Goal: Task Accomplishment & Management: Complete application form

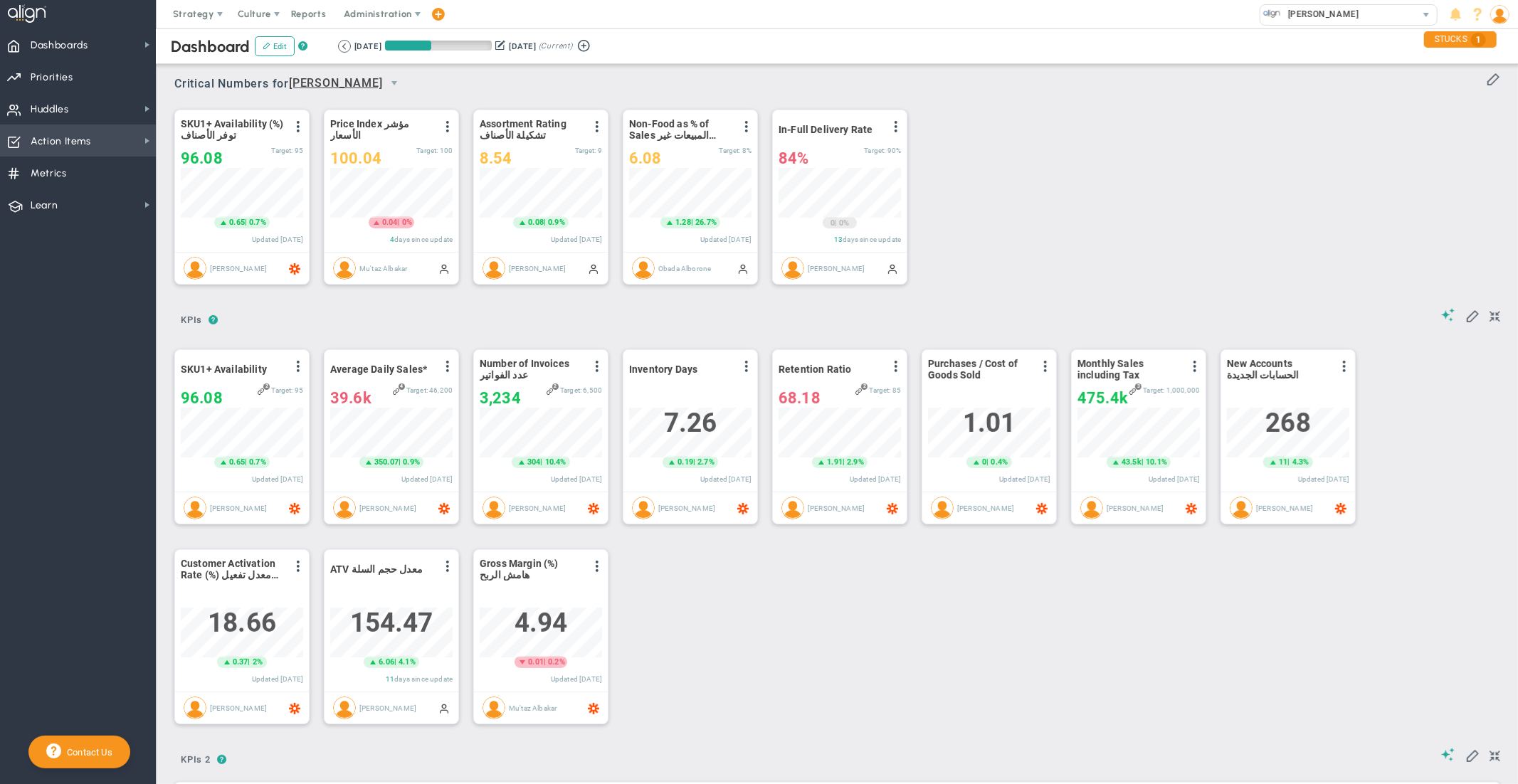
click at [81, 138] on span "Action Items" at bounding box center [61, 141] width 61 height 30
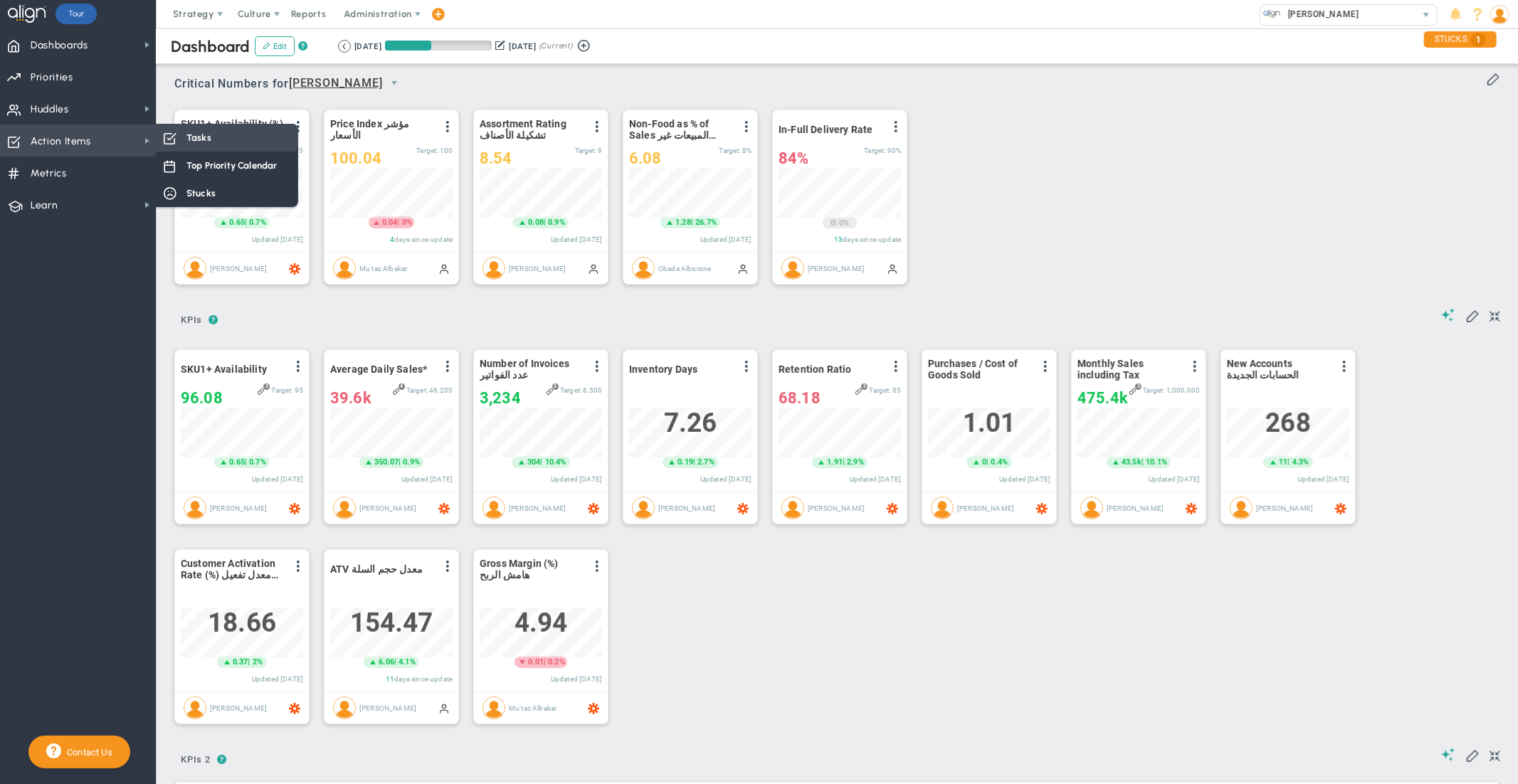
click at [182, 141] on div "Tasks" at bounding box center [227, 138] width 142 height 28
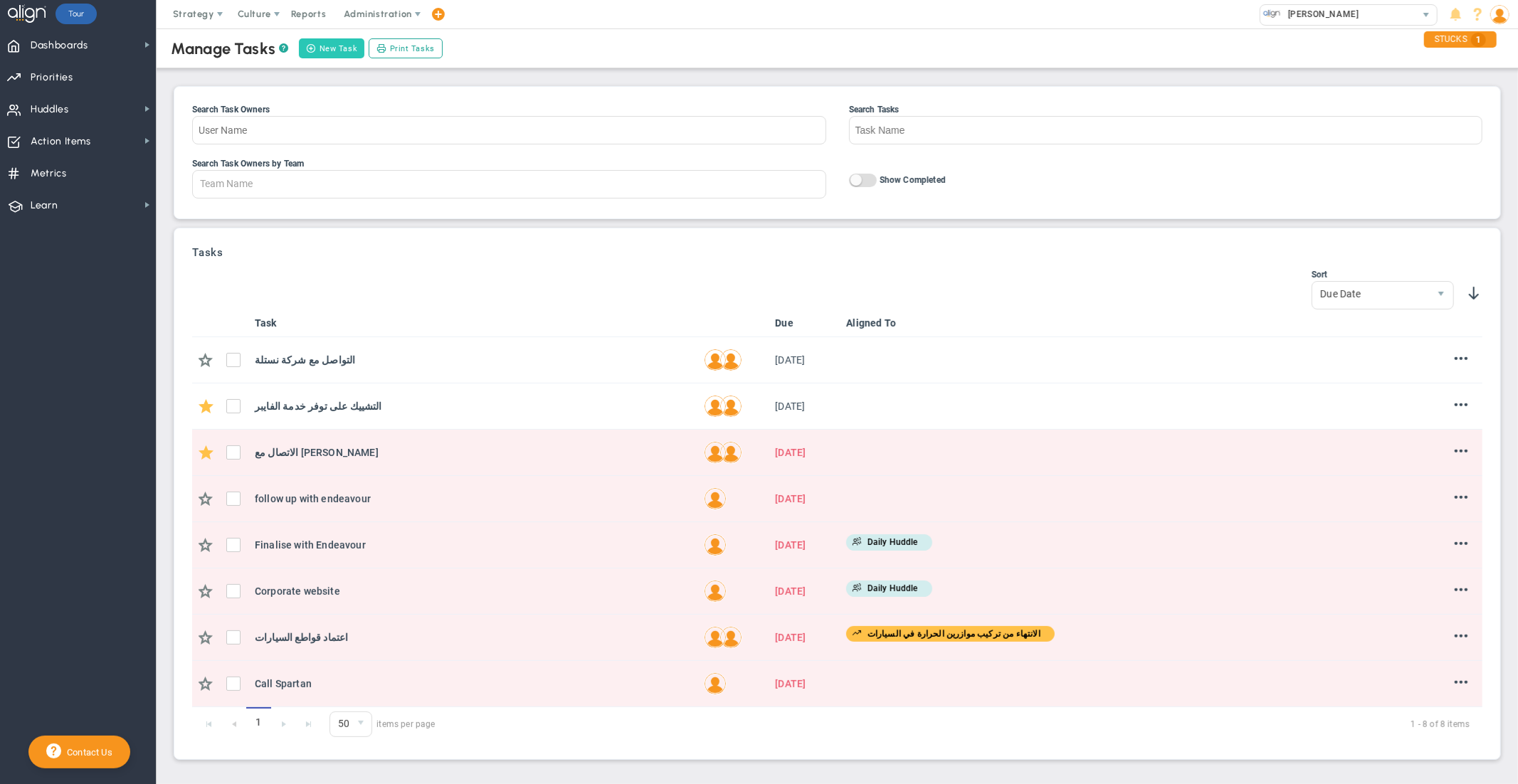
click at [315, 48] on button "New Task" at bounding box center [331, 48] width 65 height 20
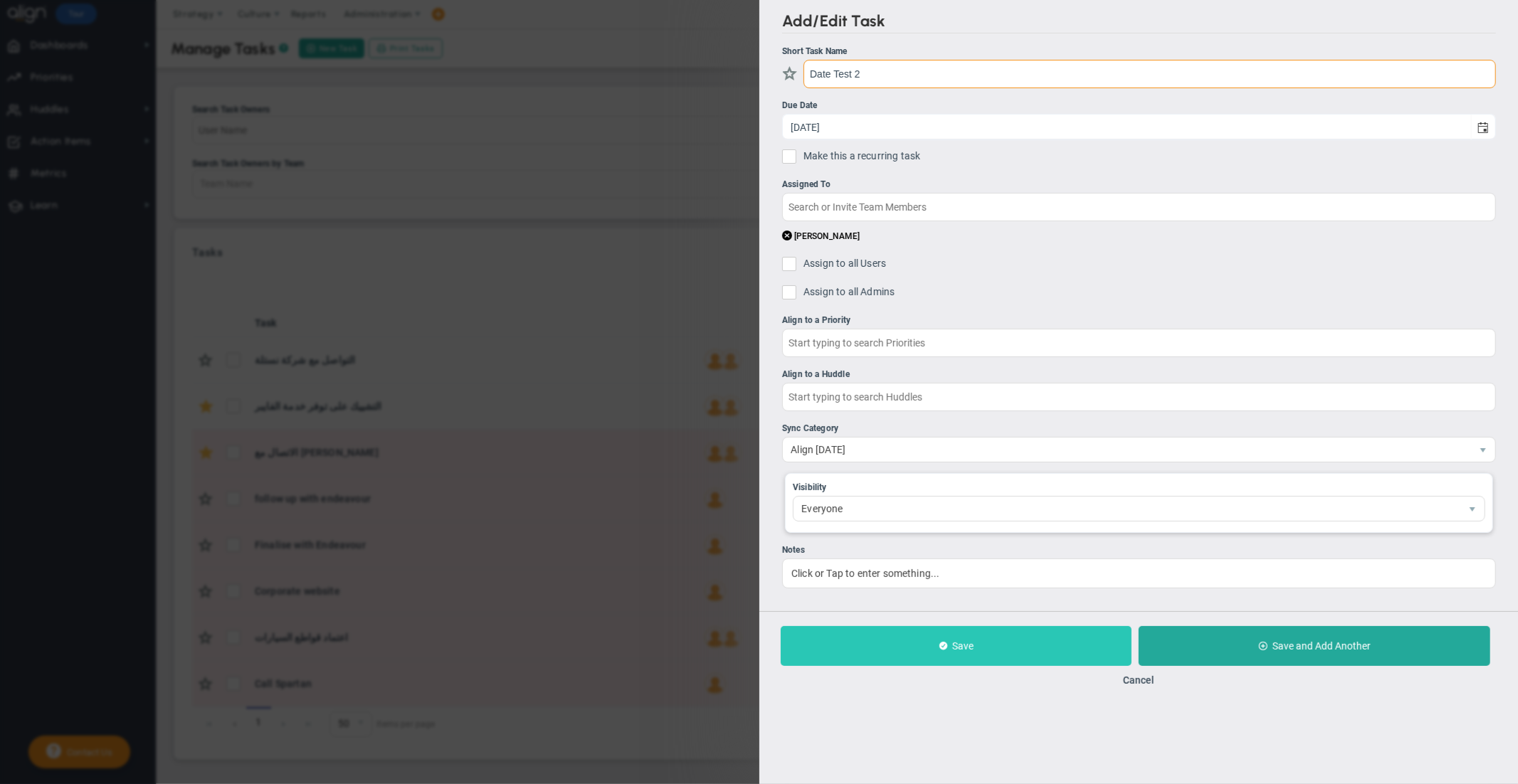
type input "Date Test 2"
click at [883, 662] on button "Save" at bounding box center [956, 646] width 351 height 40
